Goal: Navigation & Orientation: Go to known website

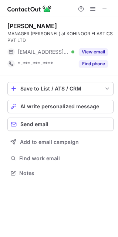
scroll to position [168, 118]
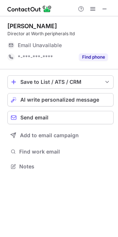
scroll to position [161, 118]
